Goal: Transaction & Acquisition: Purchase product/service

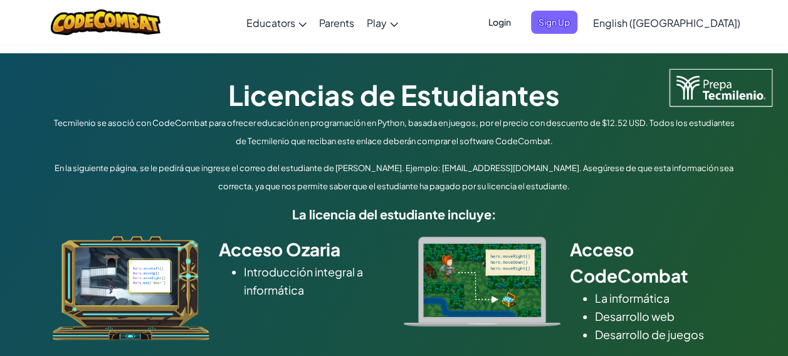
click at [709, 23] on span "English ([GEOGRAPHIC_DATA])" at bounding box center [666, 22] width 147 height 13
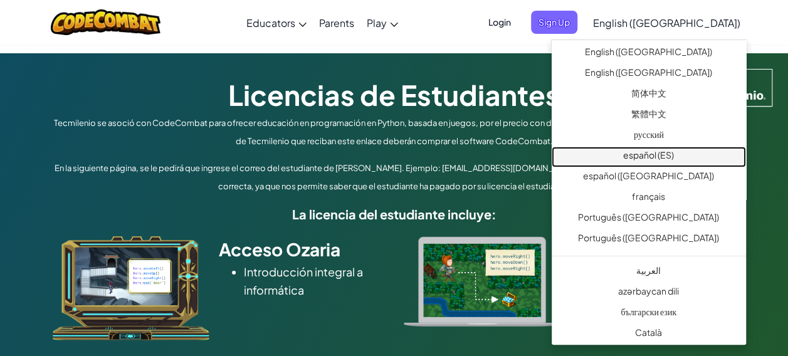
click at [670, 158] on link "español (ES)" at bounding box center [649, 157] width 194 height 21
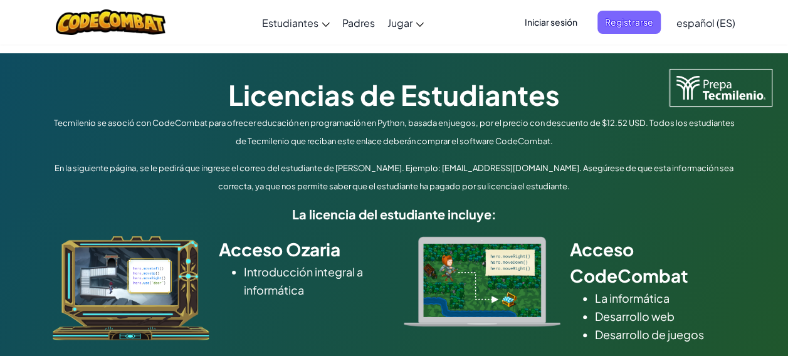
click at [711, 18] on span "español (ES)" at bounding box center [706, 22] width 59 height 13
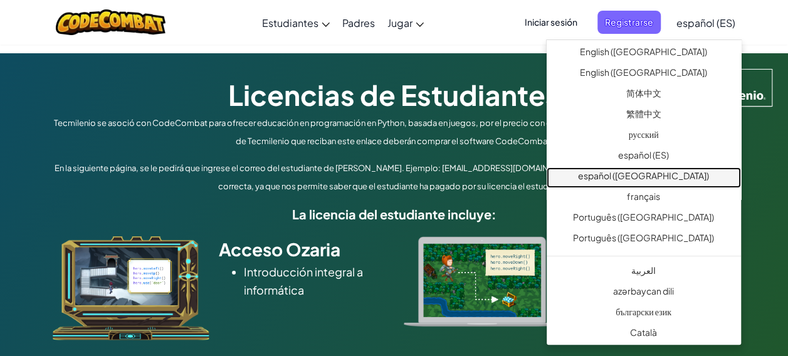
click at [675, 176] on link "español ([GEOGRAPHIC_DATA])" at bounding box center [644, 177] width 194 height 21
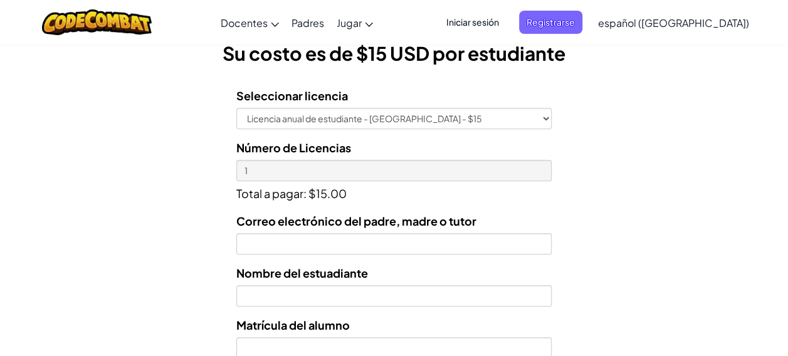
scroll to position [366, 0]
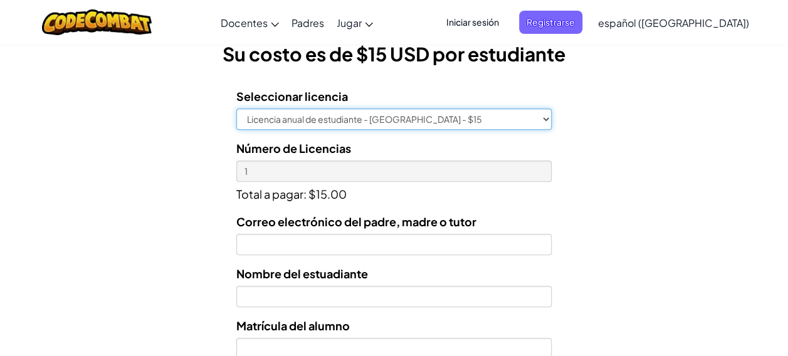
click at [499, 119] on select "Licencia anual de estudiante - [GEOGRAPHIC_DATA] - $15" at bounding box center [393, 118] width 315 height 21
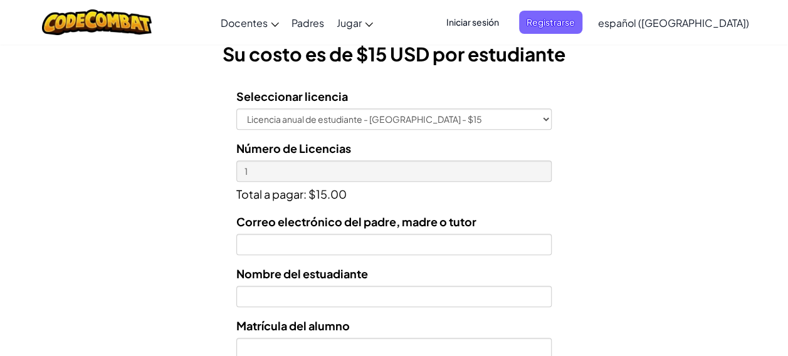
click at [573, 225] on div "Licencias de Estudiantes Tecmilenio se asoció con CodeCombat para ofrecer educa…" at bounding box center [394, 151] width 788 height 928
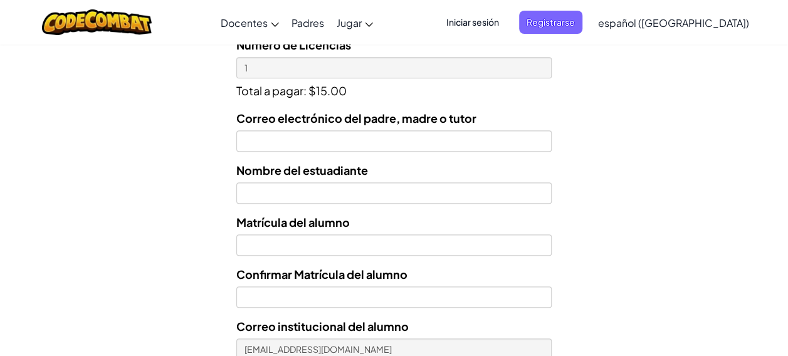
scroll to position [470, 0]
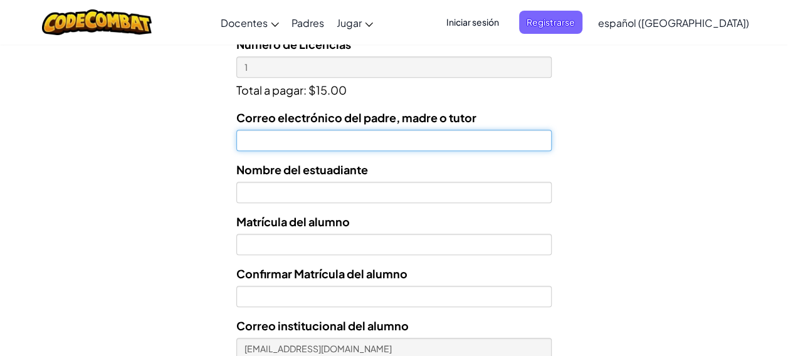
click at [421, 137] on input "Correo electrónico del padre, madre o tutor" at bounding box center [393, 140] width 315 height 21
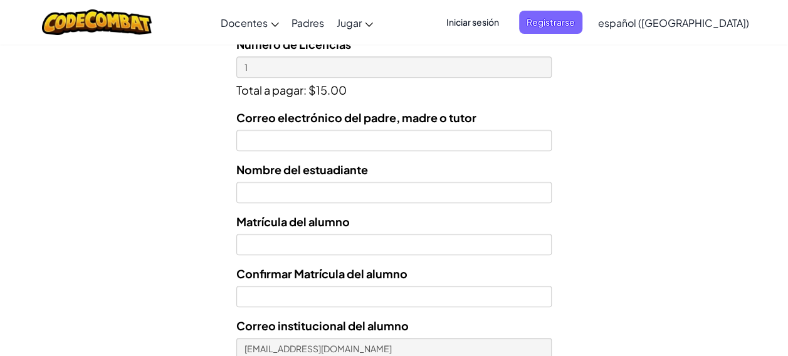
click at [684, 163] on div "Licencias de Estudiantes Tecmilenio se asoció con CodeCombat para ofrecer educa…" at bounding box center [394, 47] width 788 height 928
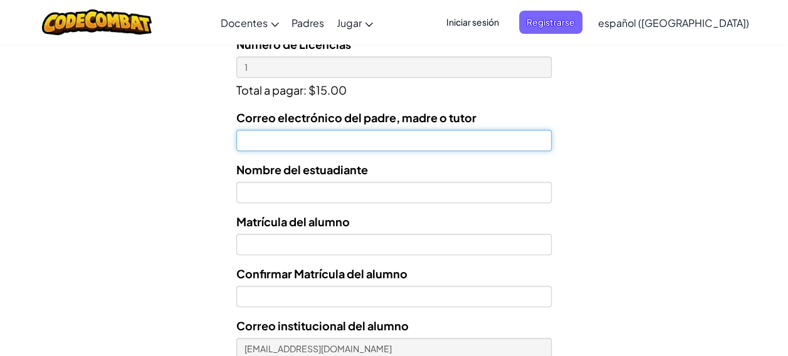
click at [417, 140] on input "Correo electrónico del padre, madre o tutor" at bounding box center [393, 140] width 315 height 21
type input "[EMAIL_ADDRESS][DOMAIN_NAME]"
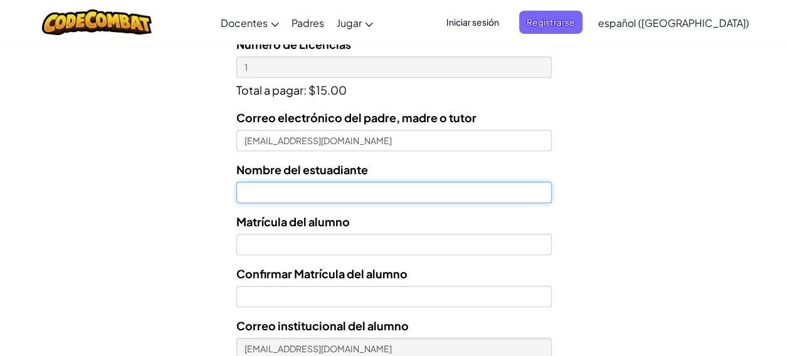
click at [399, 191] on input "text" at bounding box center [393, 192] width 315 height 21
type input "[PERSON_NAME]"
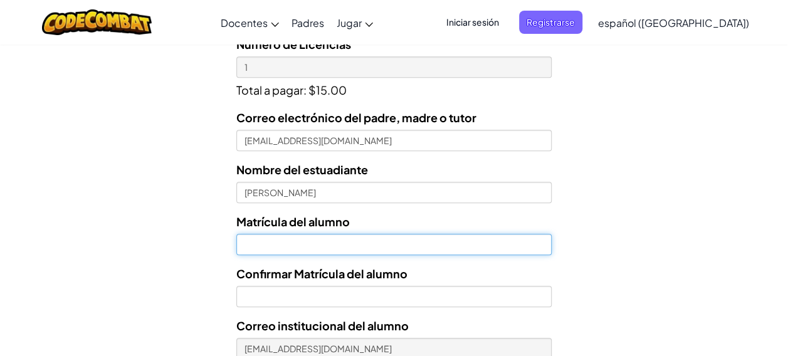
click at [399, 243] on input "Nombre del estuadiante" at bounding box center [393, 244] width 315 height 21
type input "t"
type input "T07210425"
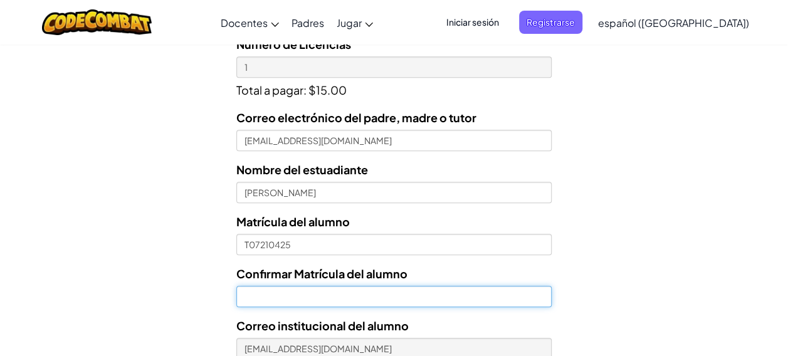
click at [403, 292] on input "Confirmar Matrícula del alumno" at bounding box center [393, 296] width 315 height 21
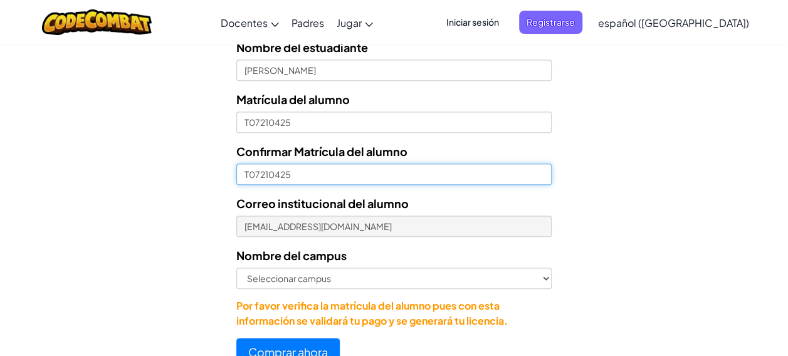
scroll to position [594, 0]
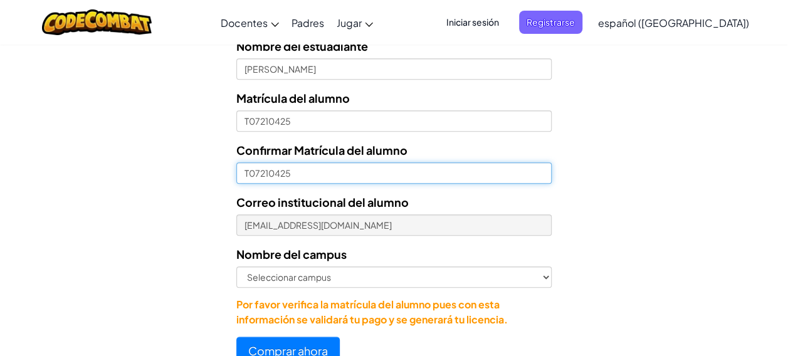
type input "T07210425"
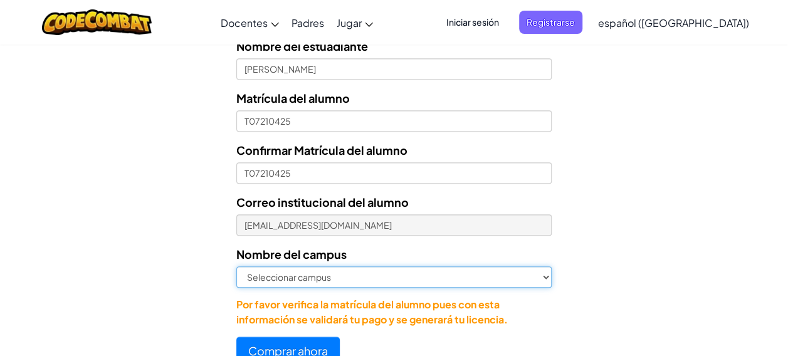
click at [548, 283] on select "Seleccionar campus [GEOGRAPHIC_DATA] Central [GEOGRAPHIC_DATA] [GEOGRAPHIC_DATA…" at bounding box center [393, 277] width 315 height 21
select select "[GEOGRAPHIC_DATA]"
click at [236, 267] on select "Seleccionar campus [GEOGRAPHIC_DATA] Central [GEOGRAPHIC_DATA] [GEOGRAPHIC_DATA…" at bounding box center [393, 277] width 315 height 21
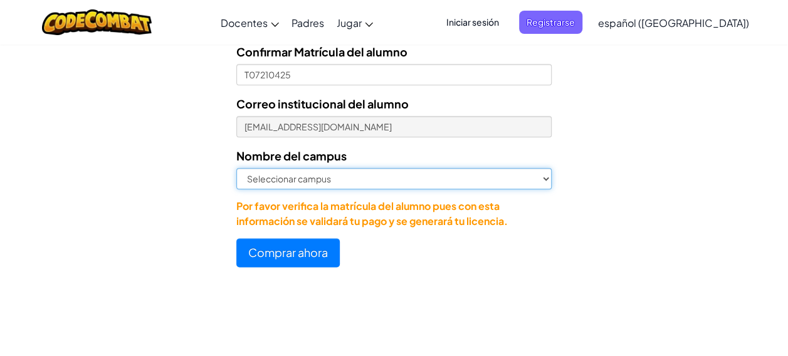
scroll to position [694, 0]
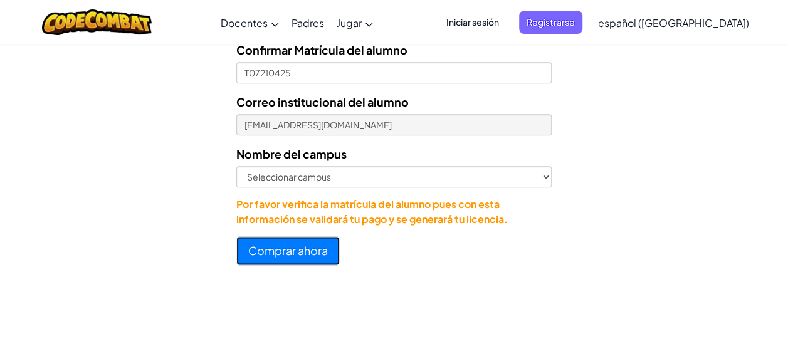
click at [302, 256] on button "Comprar ahora" at bounding box center [287, 250] width 103 height 29
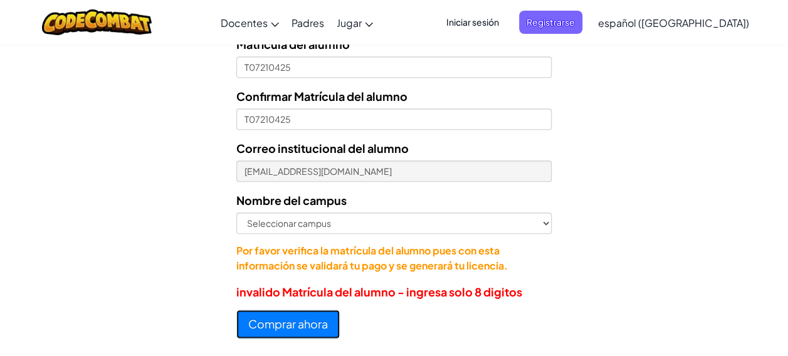
scroll to position [623, 0]
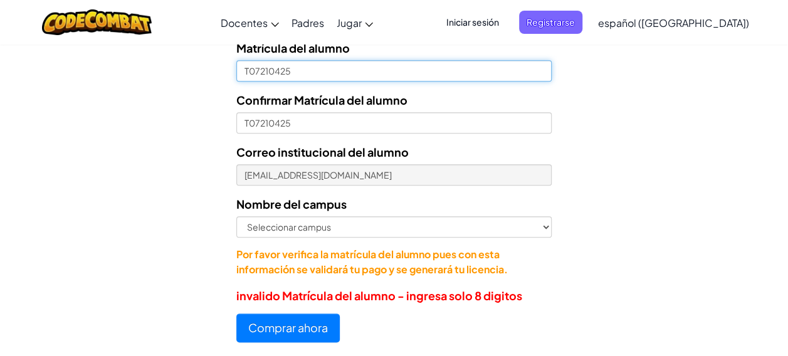
click at [250, 66] on input "T07210425" at bounding box center [393, 70] width 315 height 21
type input "07210425"
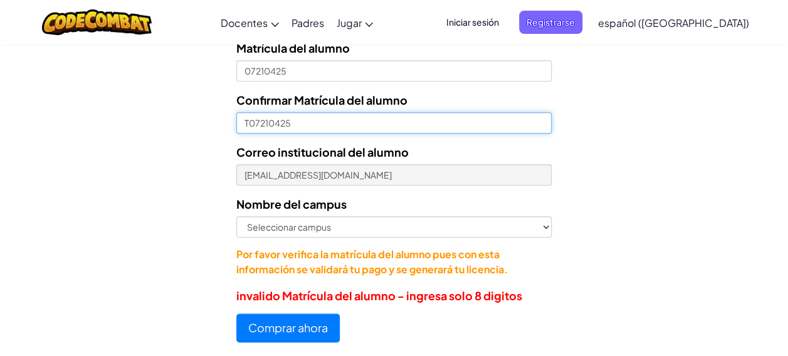
click at [250, 123] on input "T07210425" at bounding box center [393, 122] width 315 height 21
type input "07210425"
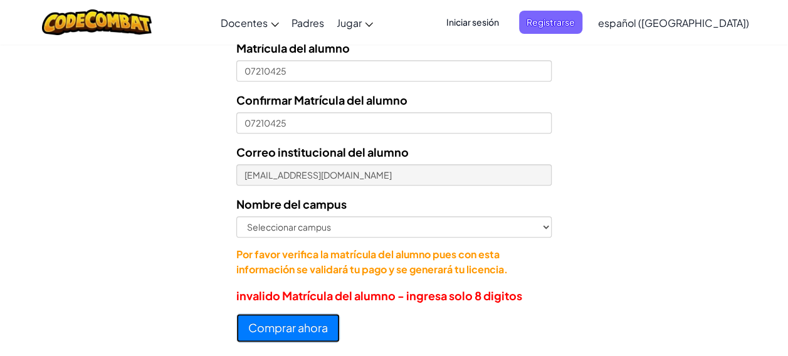
click at [297, 329] on button "Comprar ahora" at bounding box center [287, 328] width 103 height 29
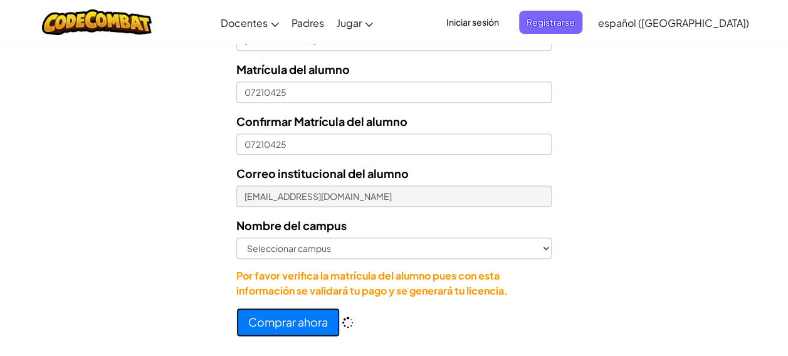
scroll to position [644, 0]
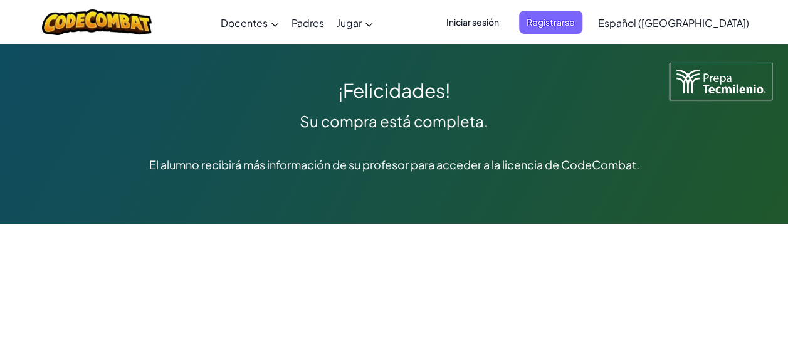
click at [488, 19] on span "Iniciar sesión" at bounding box center [473, 22] width 68 height 23
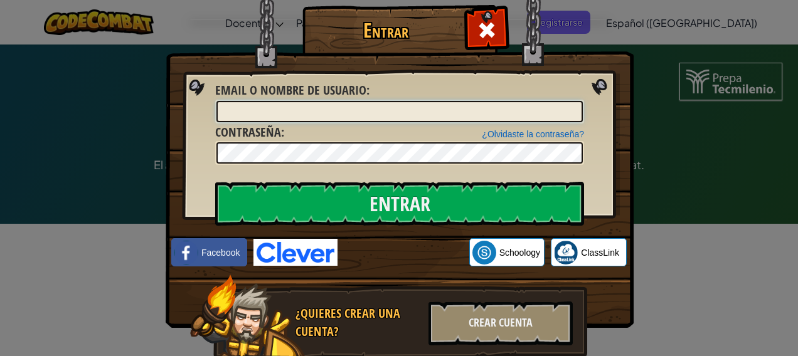
click at [529, 117] on input "Email o Nombre de usuario :" at bounding box center [399, 111] width 366 height 21
type input "[EMAIL_ADDRESS][DOMAIN_NAME]"
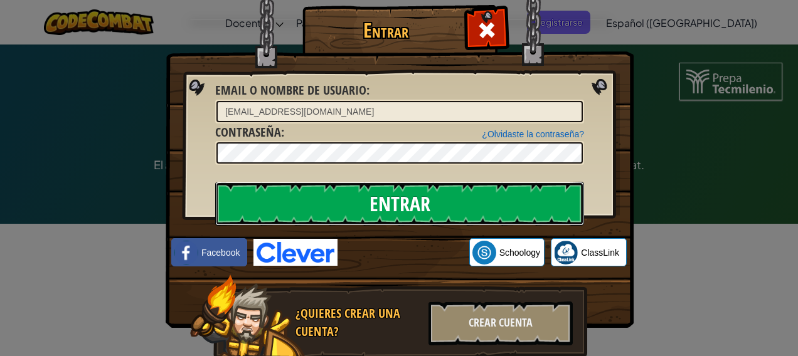
click at [395, 204] on input "Entrar" at bounding box center [399, 204] width 369 height 44
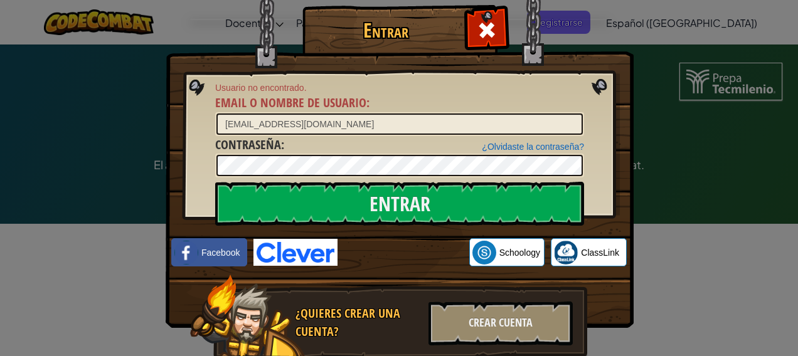
click at [623, 55] on img at bounding box center [400, 145] width 468 height 365
click at [497, 30] on div at bounding box center [487, 29] width 40 height 40
